Goal: Task Accomplishment & Management: Manage account settings

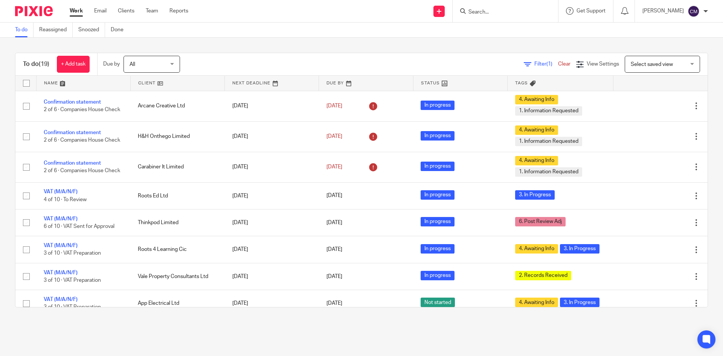
scroll to position [188, 0]
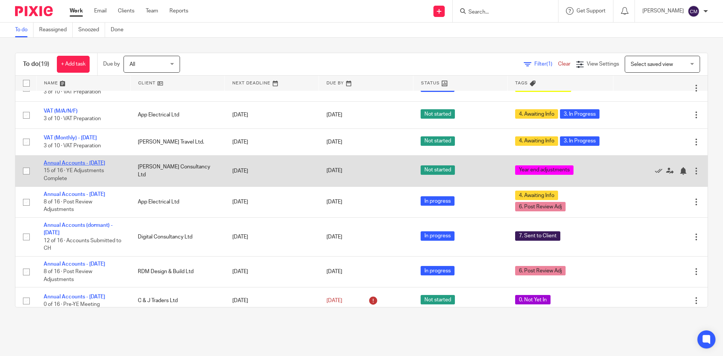
click at [57, 166] on link "Annual Accounts - [DATE]" at bounding box center [74, 162] width 61 height 5
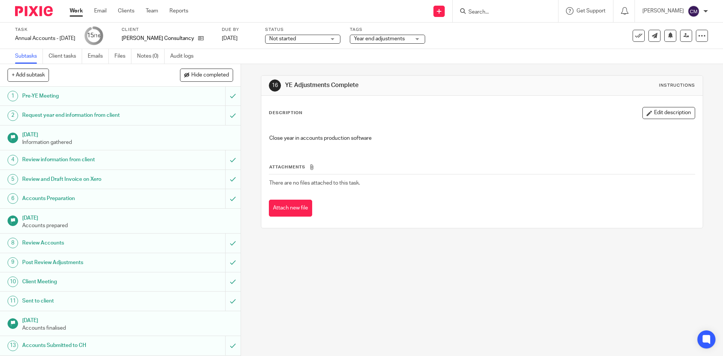
click at [367, 39] on span "Year end adjustments" at bounding box center [379, 38] width 51 height 5
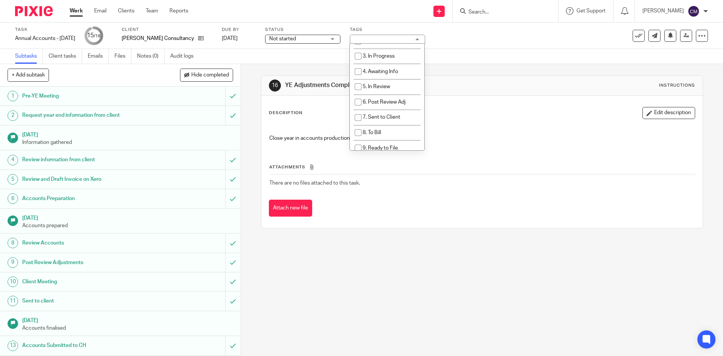
scroll to position [113, 0]
click at [374, 111] on span "Year end adjustments" at bounding box center [387, 113] width 51 height 5
checkbox input "false"
click at [540, 86] on div "16 YE Adjustments Complete Instructions" at bounding box center [482, 85] width 426 height 12
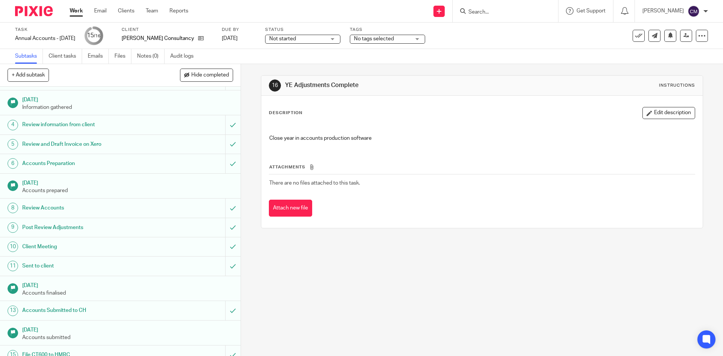
scroll to position [63, 0]
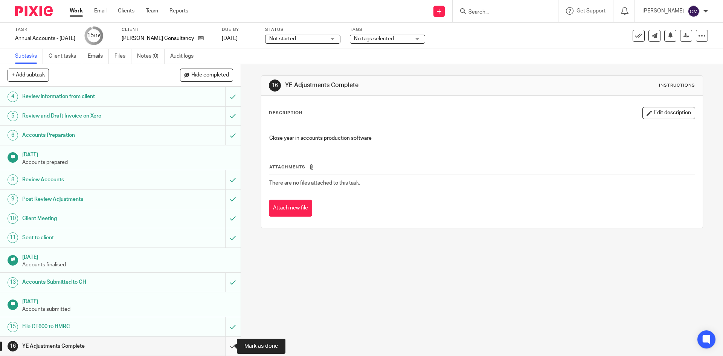
click at [227, 347] on input "submit" at bounding box center [120, 345] width 240 height 19
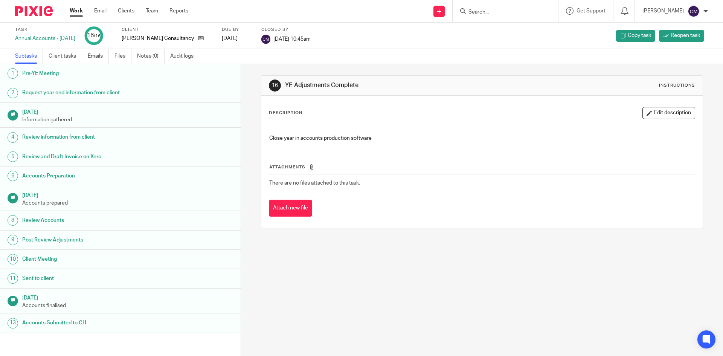
click at [74, 11] on link "Work" at bounding box center [76, 11] width 13 height 8
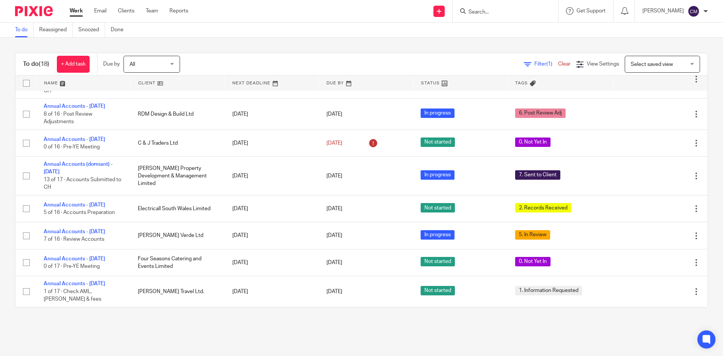
scroll to position [320, 0]
click at [513, 15] on input "Search" at bounding box center [501, 12] width 68 height 7
type input "foour"
click at [537, 29] on link at bounding box center [525, 29] width 119 height 11
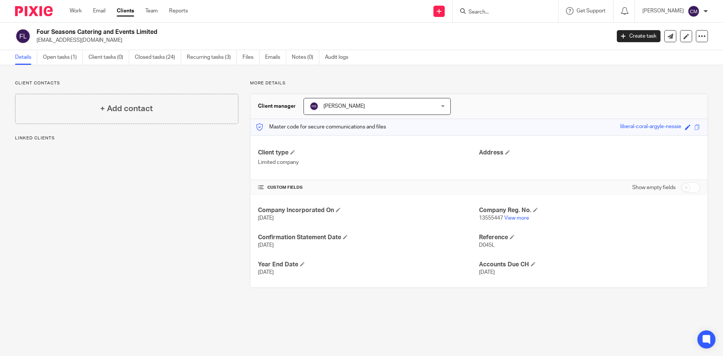
click at [150, 49] on div "Four Seasons Catering and Events Limited [EMAIL_ADDRESS][DOMAIN_NAME] Create ta…" at bounding box center [361, 36] width 723 height 27
click at [156, 58] on link "Closed tasks (24)" at bounding box center [158, 57] width 46 height 15
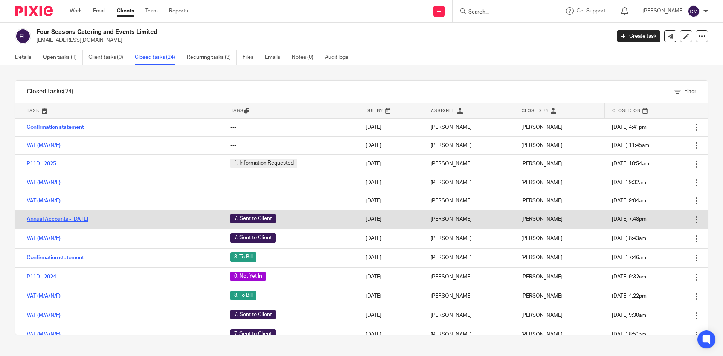
click at [88, 221] on link "Annual Accounts - August 2024" at bounding box center [57, 218] width 61 height 5
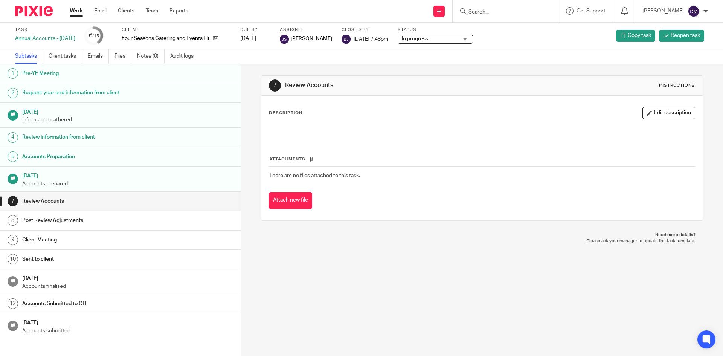
click at [71, 13] on link "Work" at bounding box center [76, 11] width 13 height 8
